Goal: Check status: Check status

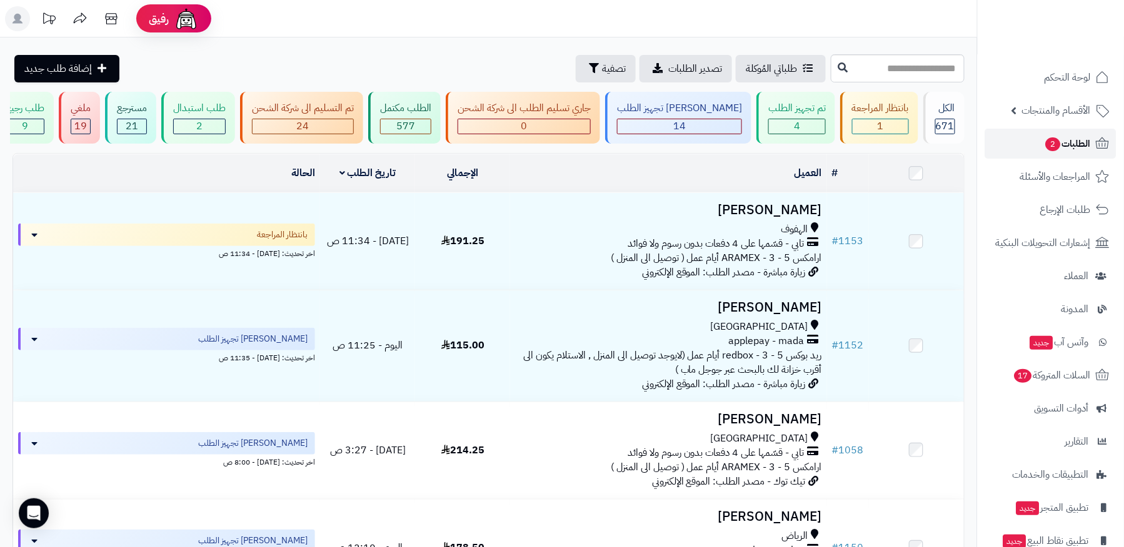
click at [1046, 133] on link "الطلبات 2" at bounding box center [1050, 144] width 131 height 30
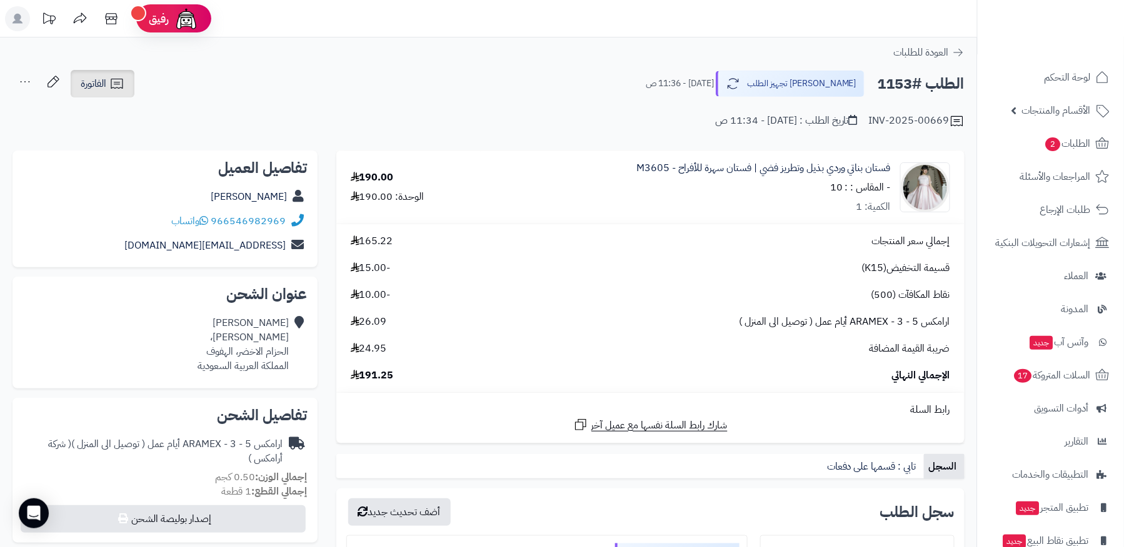
click at [116, 70] on link "الفاتورة" at bounding box center [103, 83] width 64 height 27
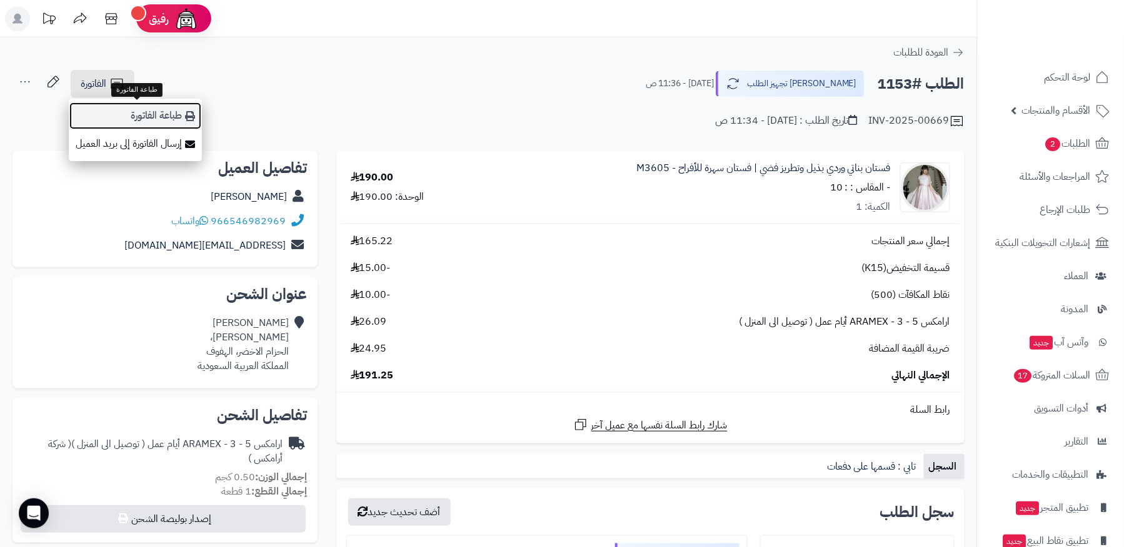
click at [148, 113] on link "طباعة الفاتورة" at bounding box center [135, 116] width 133 height 28
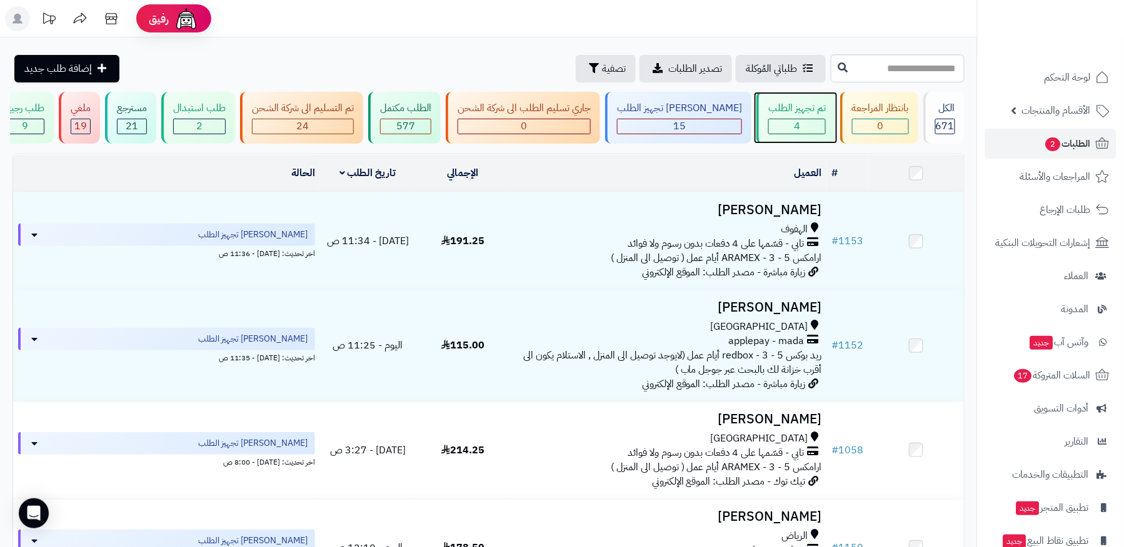
click at [783, 116] on div "تم تجهيز الطلب 4" at bounding box center [795, 118] width 79 height 52
